Goal: Task Accomplishment & Management: Complete application form

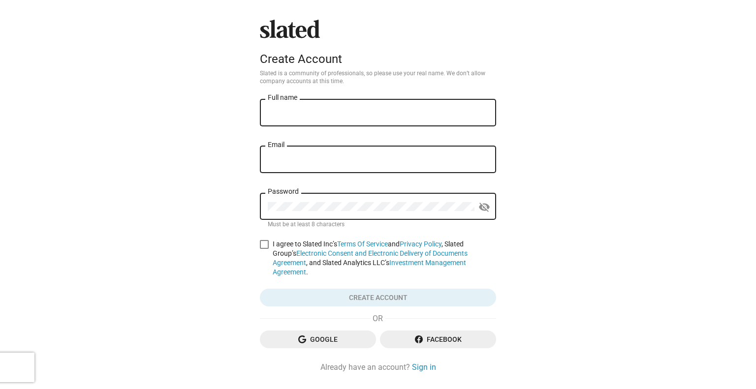
click at [338, 117] on input "Full name" at bounding box center [378, 113] width 221 height 9
type input "[PERSON_NAME]"
type input "[EMAIL_ADDRESS][DOMAIN_NAME]"
drag, startPoint x: 340, startPoint y: 112, endPoint x: 251, endPoint y: 114, distance: 89.1
click at [251, 114] on div "Slated Create Account Slated is a community of professionals, so please use you…" at bounding box center [378, 209] width 756 height 419
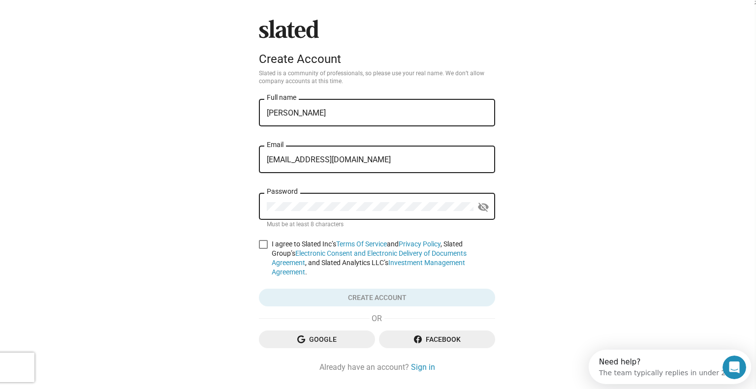
type input "[PERSON_NAME]"
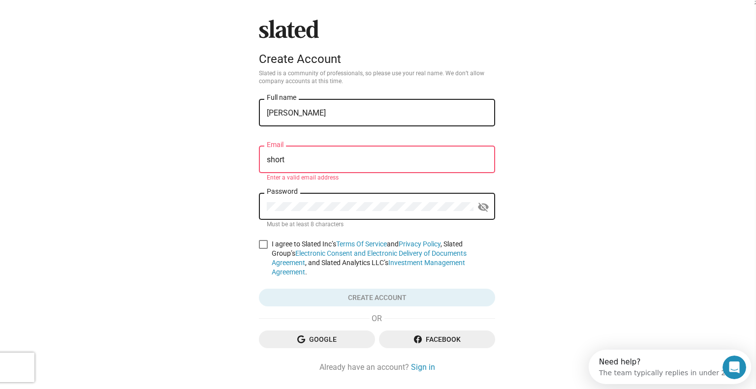
type input "[EMAIL_ADDRESS]"
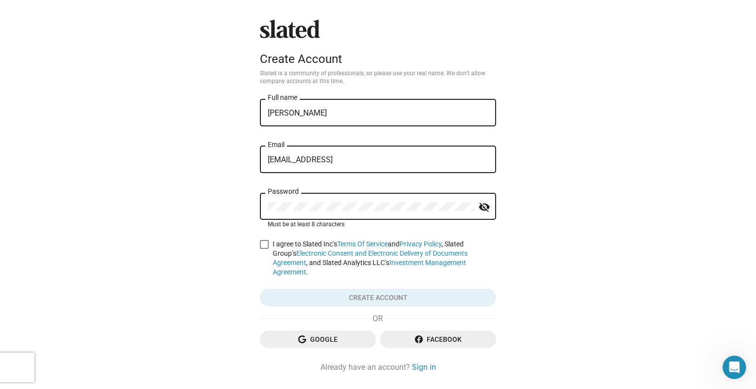
click at [260, 244] on span at bounding box center [264, 244] width 9 height 9
click at [264, 249] on input "I agree to Slated Inc’s Terms Of Service and Privacy Policy , Slated Group’s El…" at bounding box center [264, 249] width 0 height 0
checkbox input "true"
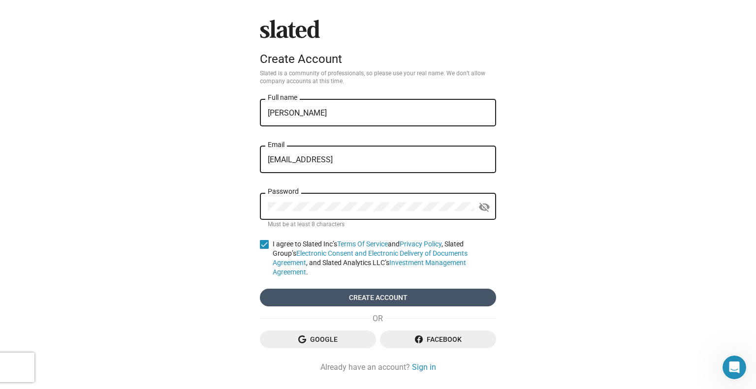
click at [351, 289] on span "Create account" at bounding box center [378, 298] width 221 height 18
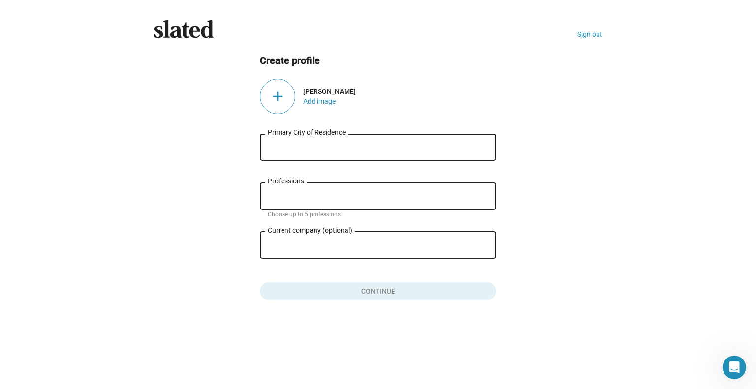
click at [320, 150] on input "Primary City of Residence" at bounding box center [378, 147] width 221 height 9
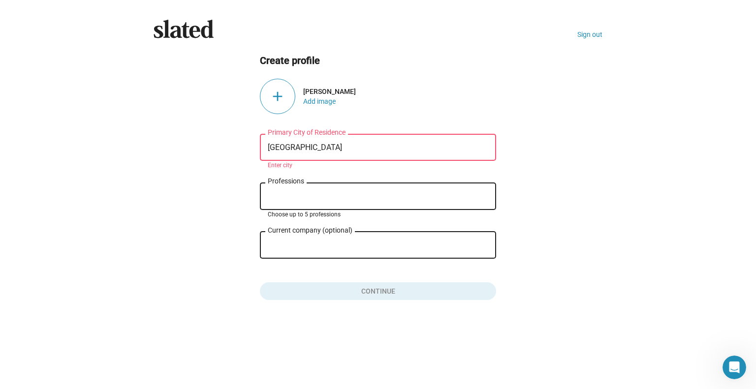
click at [320, 150] on input "[GEOGRAPHIC_DATA]" at bounding box center [378, 147] width 221 height 9
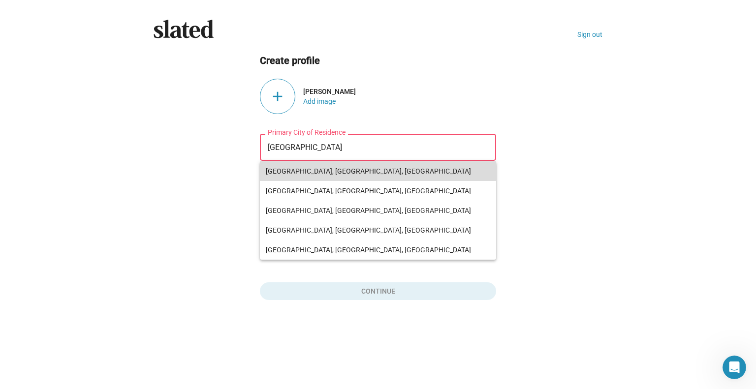
click at [336, 167] on span "[GEOGRAPHIC_DATA], [GEOGRAPHIC_DATA], [GEOGRAPHIC_DATA]" at bounding box center [378, 172] width 225 height 20
type input "[GEOGRAPHIC_DATA], [GEOGRAPHIC_DATA], [GEOGRAPHIC_DATA]"
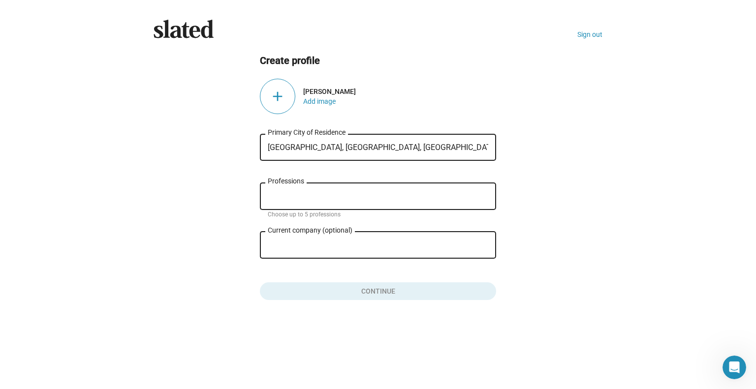
click at [329, 187] on div "Professions" at bounding box center [378, 195] width 221 height 29
click at [329, 189] on div "Professions" at bounding box center [378, 195] width 221 height 29
click at [327, 199] on input "Professions" at bounding box center [380, 197] width 221 height 9
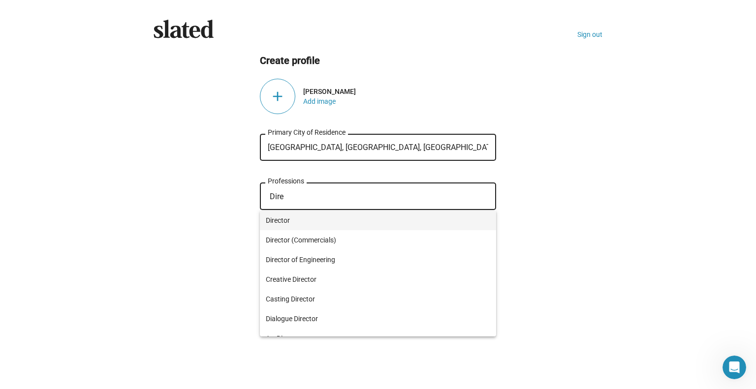
type input "Dire"
click at [318, 223] on span "Director" at bounding box center [378, 221] width 225 height 20
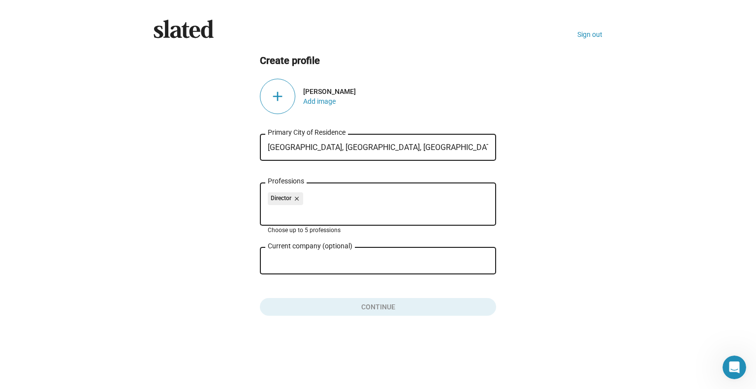
click at [317, 260] on input "Current company (optional)" at bounding box center [371, 261] width 207 height 9
click at [275, 102] on div "add" at bounding box center [277, 96] width 35 height 35
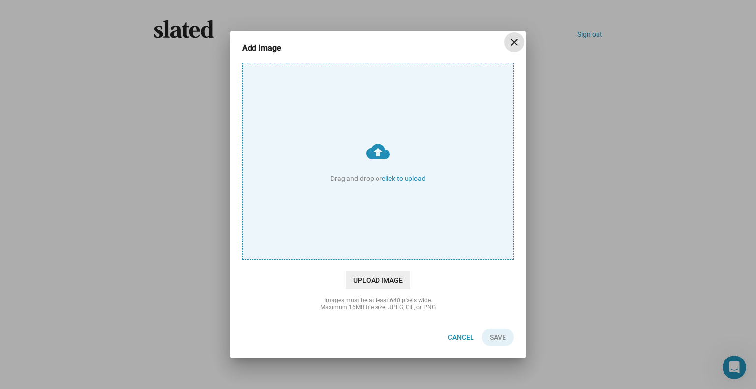
click at [398, 196] on input "cloud_upload Drag and drop or click to upload" at bounding box center [378, 162] width 271 height 196
type input "C:\fakepath\Screenshot [DATE] 125522.png"
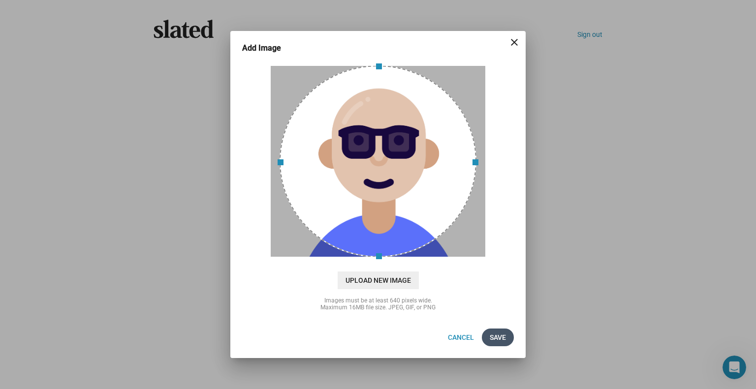
click at [496, 335] on span "Save" at bounding box center [498, 338] width 16 height 18
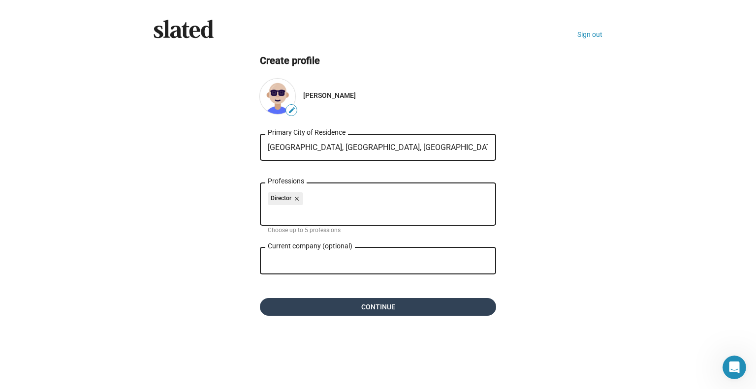
click at [400, 311] on span "Continue" at bounding box center [378, 307] width 221 height 18
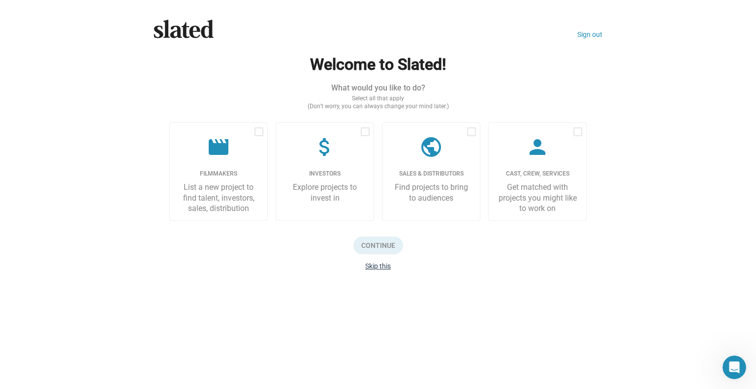
click at [377, 264] on button "Skip this" at bounding box center [378, 266] width 26 height 8
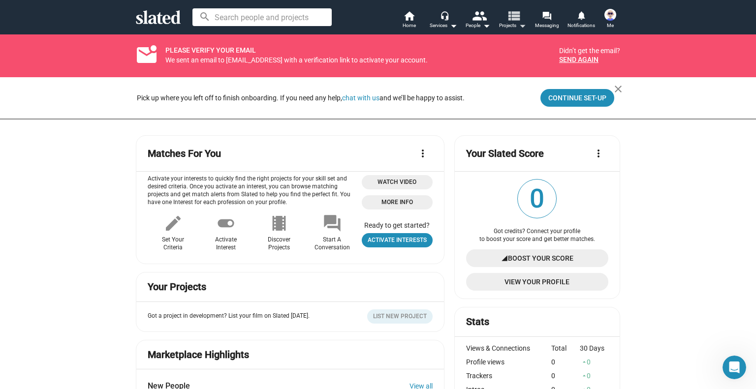
click at [522, 26] on mat-icon "arrow_drop_down" at bounding box center [523, 26] width 12 height 12
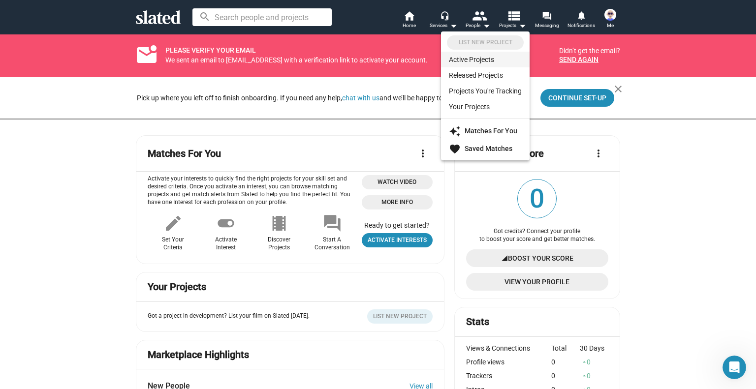
click at [488, 60] on link "Active Projects" at bounding box center [485, 60] width 89 height 16
